Goal: Information Seeking & Learning: Understand process/instructions

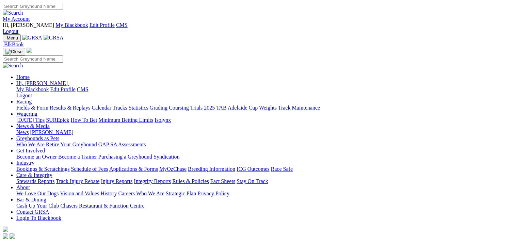
click at [167, 105] on link "Grading" at bounding box center [159, 108] width 18 height 6
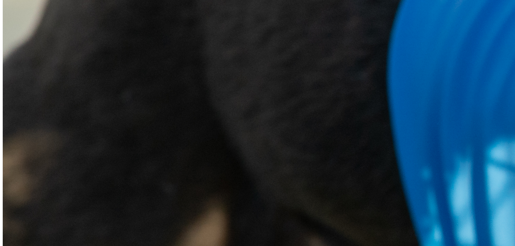
scroll to position [1088, 0]
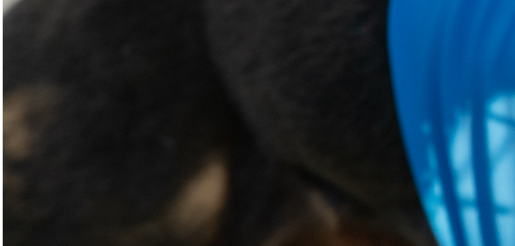
scroll to position [1088, 0]
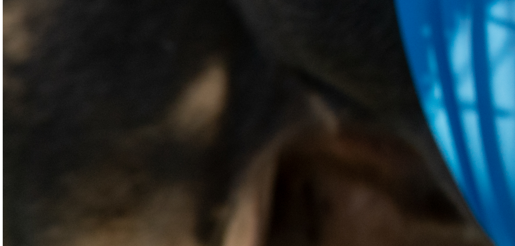
scroll to position [1190, 0]
